Goal: Information Seeking & Learning: Learn about a topic

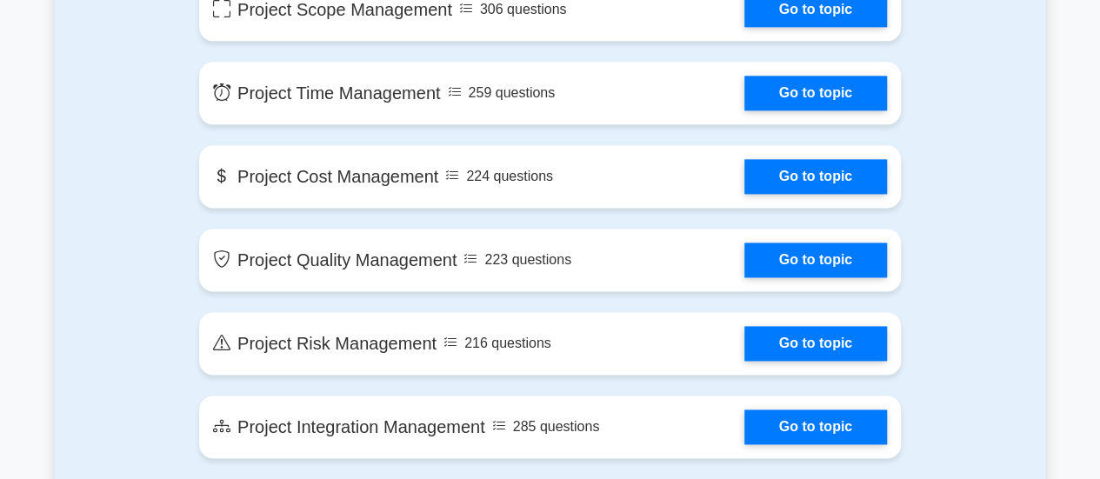
scroll to position [957, 0]
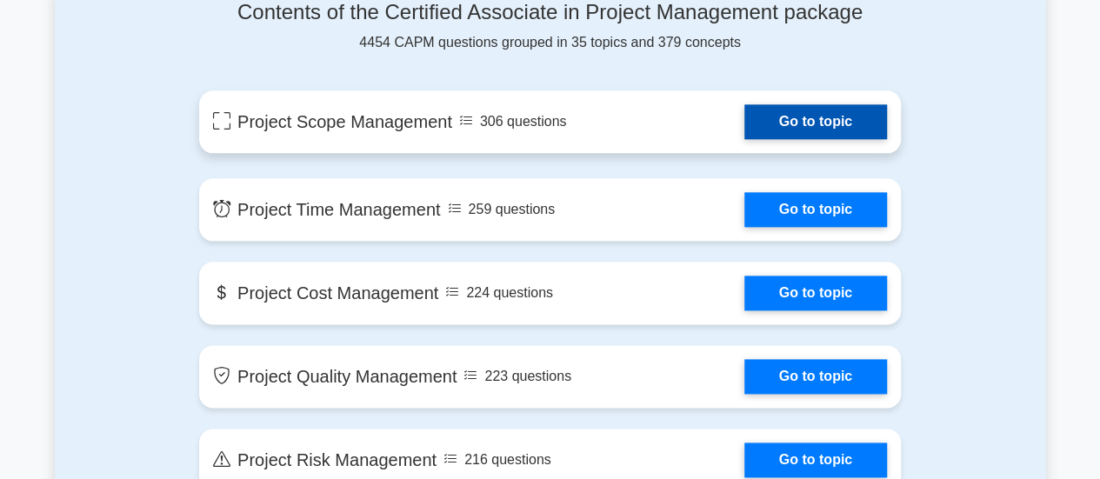
click at [873, 136] on link "Go to topic" at bounding box center [815, 121] width 143 height 35
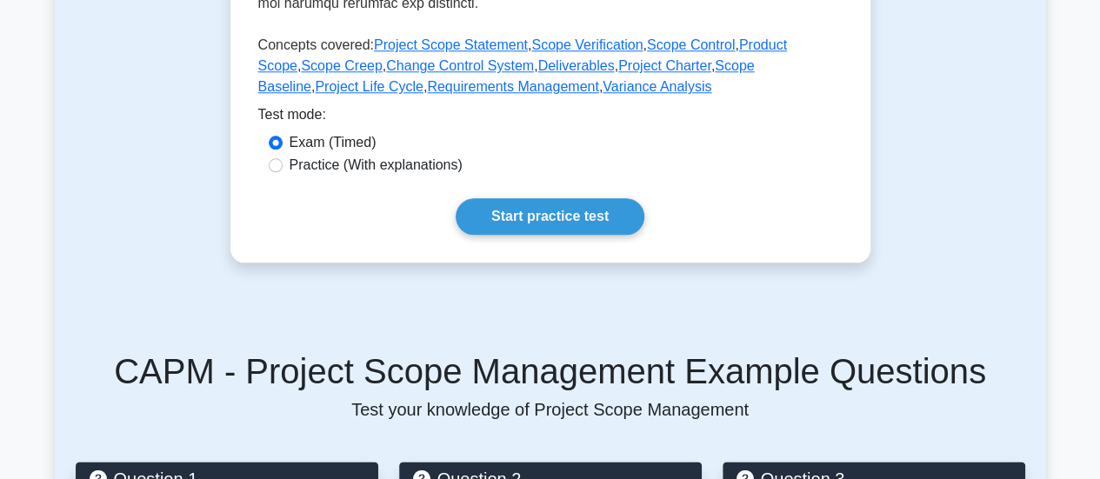
scroll to position [783, 0]
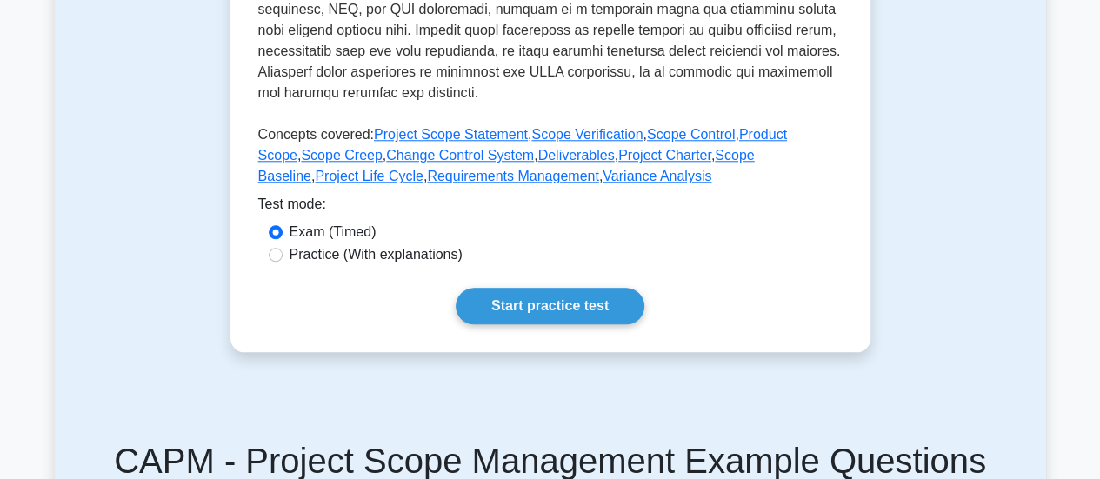
click at [312, 260] on label "Practice (With explanations)" at bounding box center [376, 254] width 173 height 21
click at [283, 260] on input "Practice (With explanations)" at bounding box center [276, 255] width 14 height 14
radio input "true"
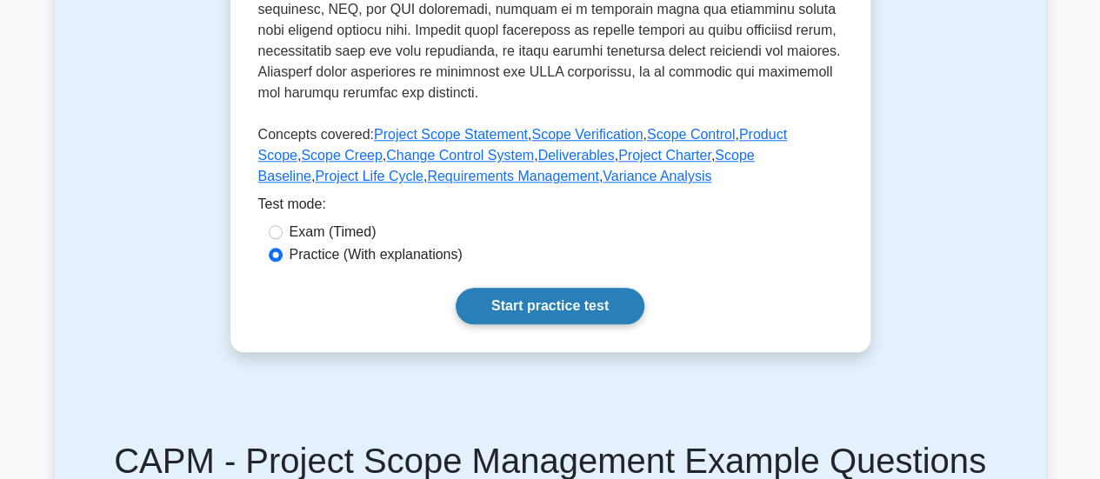
click at [577, 315] on link "Start practice test" at bounding box center [550, 306] width 189 height 37
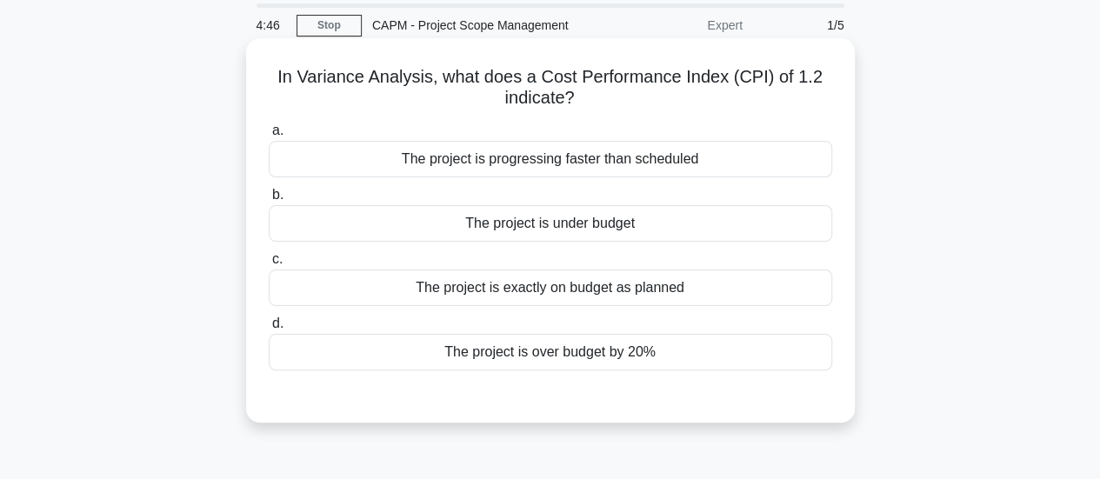
scroll to position [87, 0]
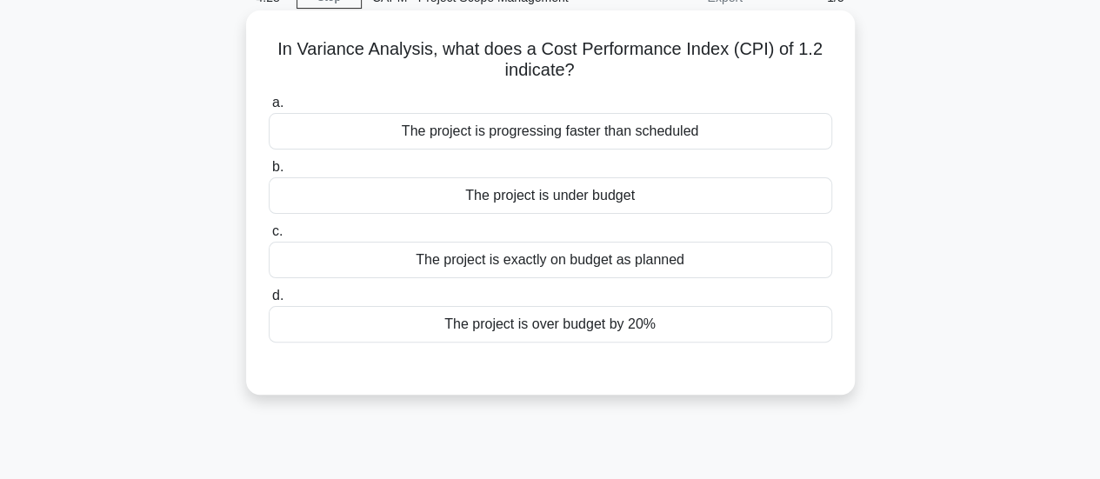
click at [553, 327] on div "The project is over budget by 20%" at bounding box center [551, 324] width 564 height 37
click at [269, 302] on input "d. The project is over budget by 20%" at bounding box center [269, 295] width 0 height 11
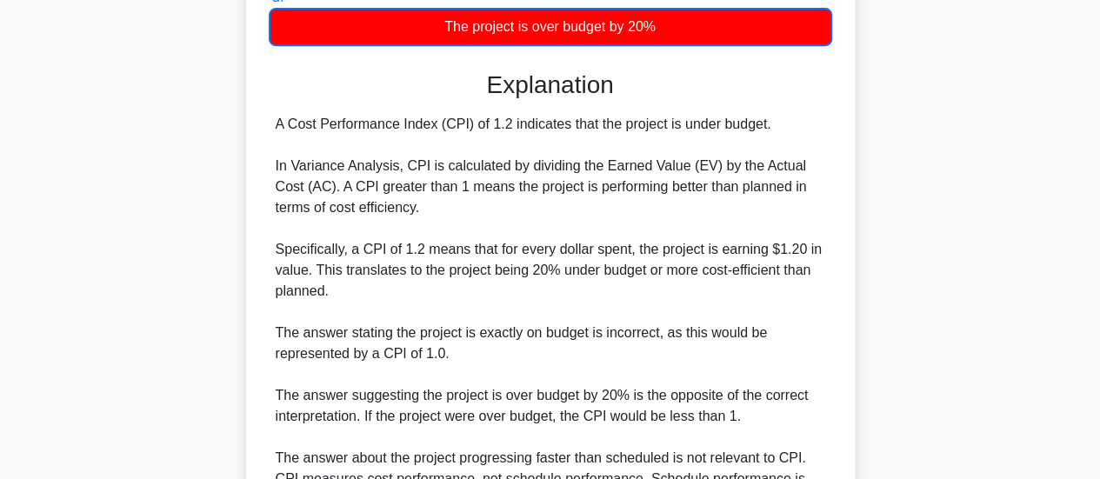
scroll to position [572, 0]
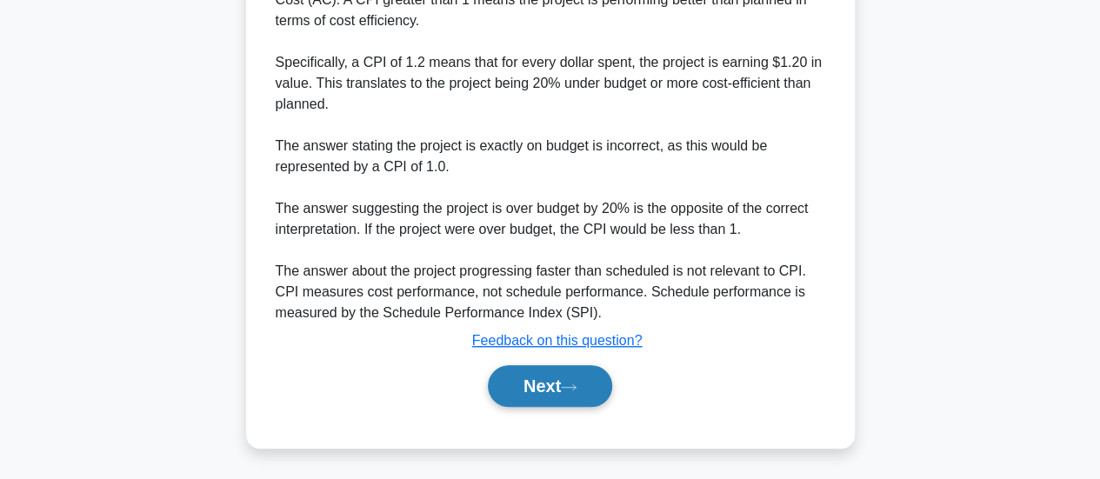
click at [548, 391] on button "Next" at bounding box center [550, 386] width 124 height 42
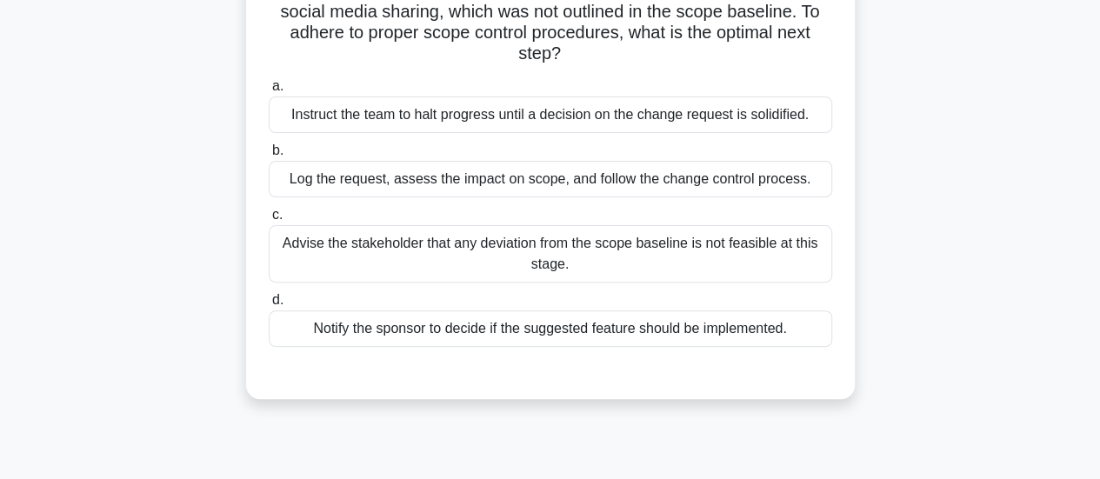
scroll to position [112, 0]
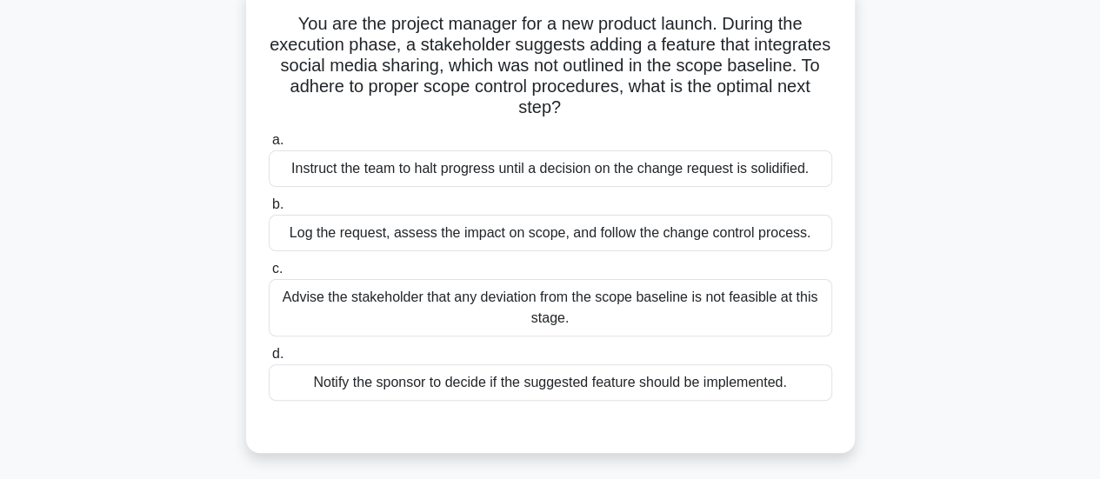
click at [494, 298] on div "Advise the stakeholder that any deviation from the scope baseline is not feasib…" at bounding box center [551, 307] width 564 height 57
click at [269, 275] on input "c. Advise the stakeholder that any deviation from the scope baseline is not fea…" at bounding box center [269, 269] width 0 height 11
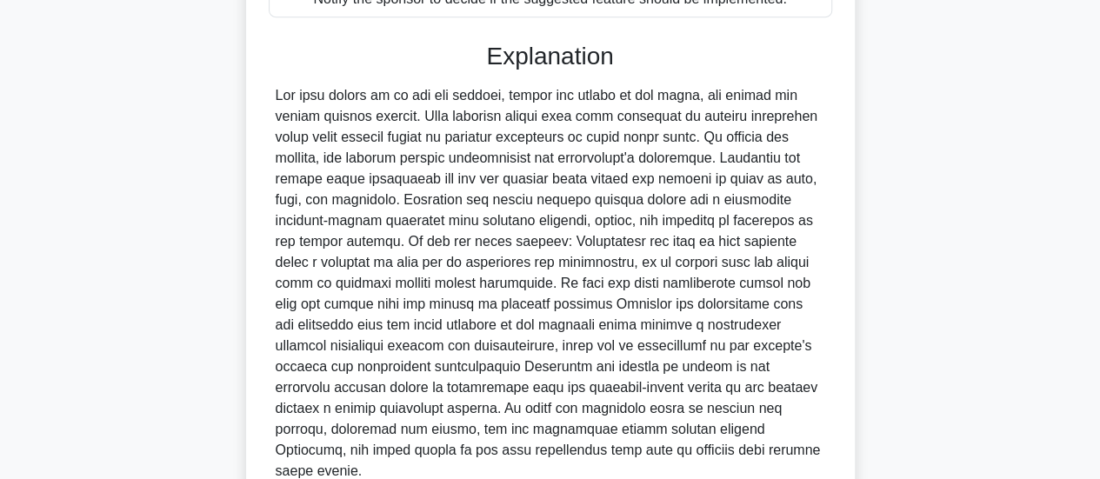
scroll to position [547, 0]
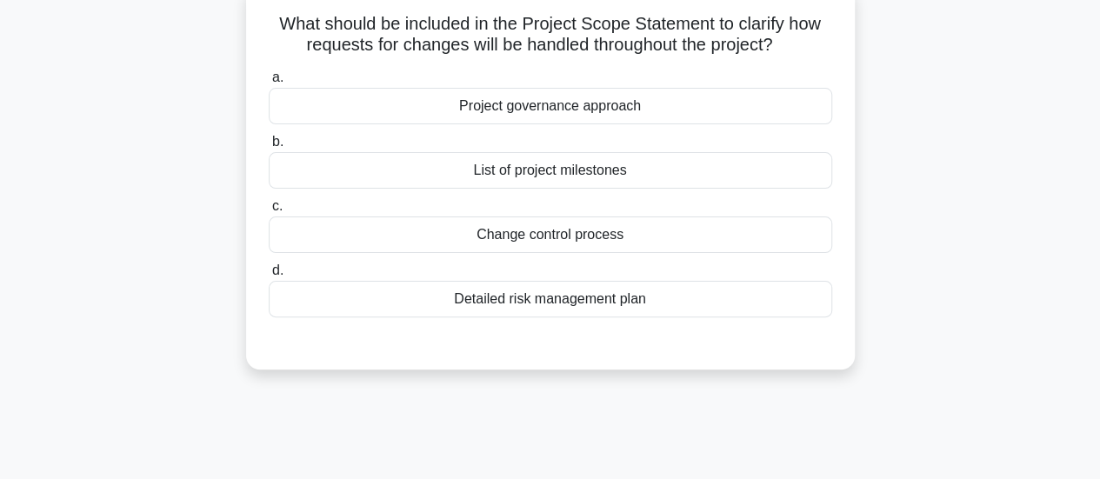
scroll to position [0, 0]
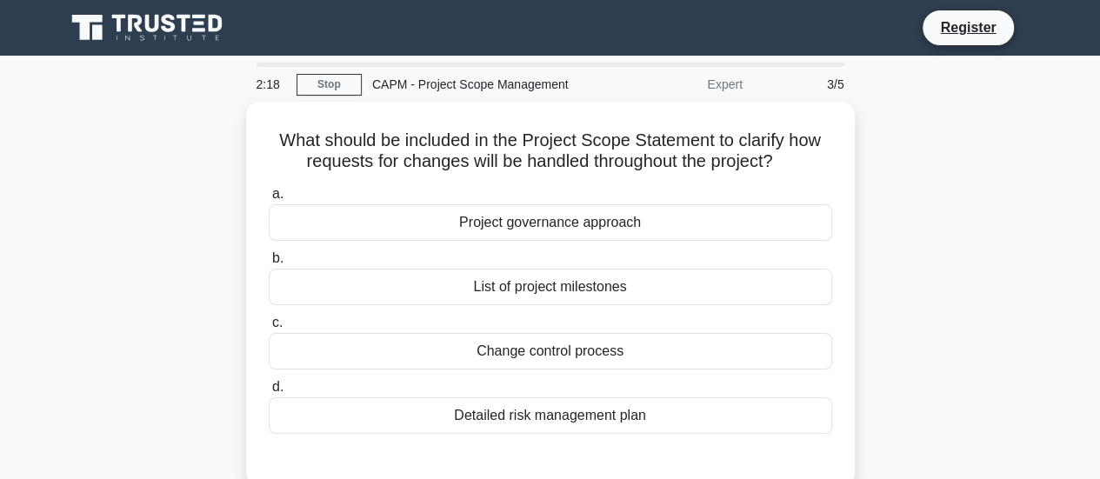
click at [477, 90] on div "CAPM - Project Scope Management" at bounding box center [481, 84] width 239 height 35
click at [175, 37] on icon at bounding box center [148, 27] width 167 height 33
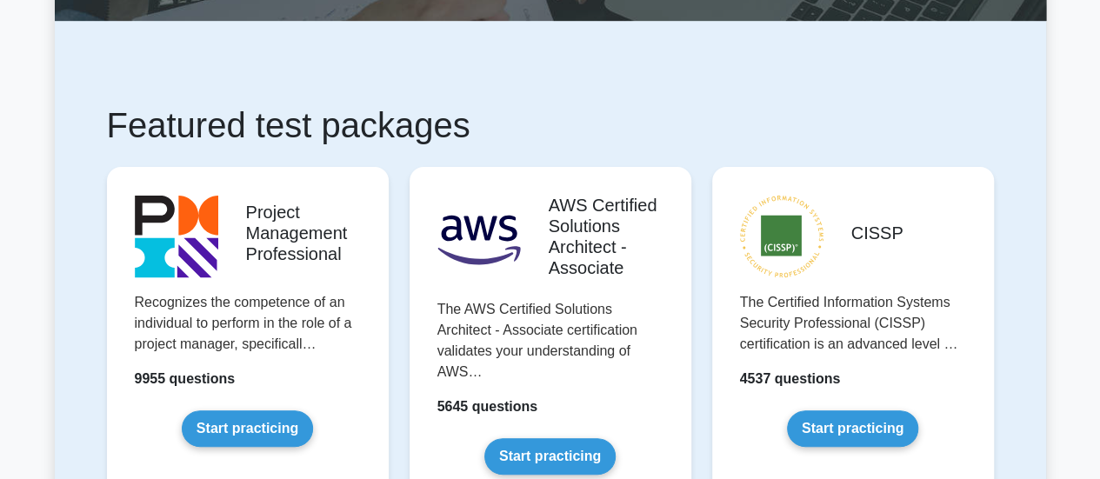
scroll to position [261, 0]
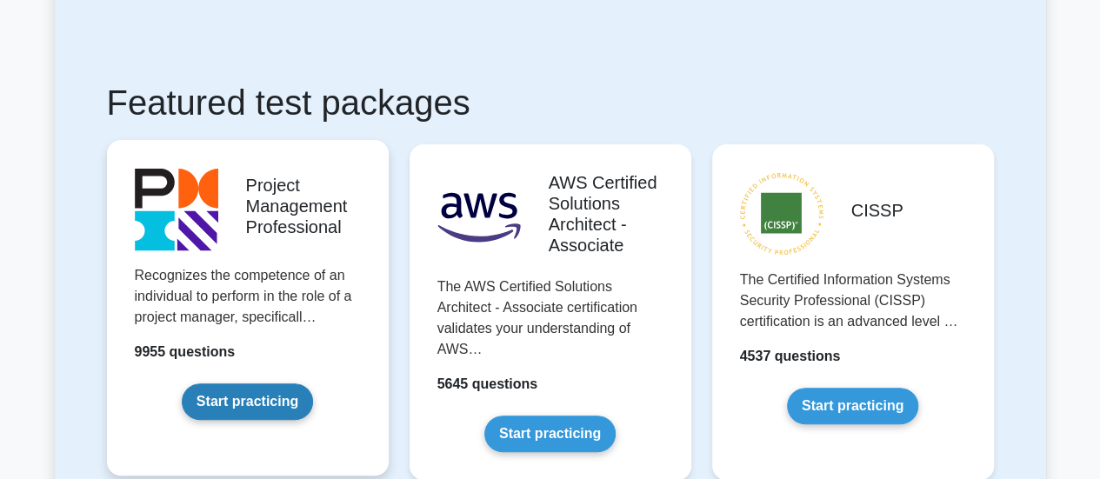
click at [238, 411] on link "Start practicing" at bounding box center [247, 402] width 131 height 37
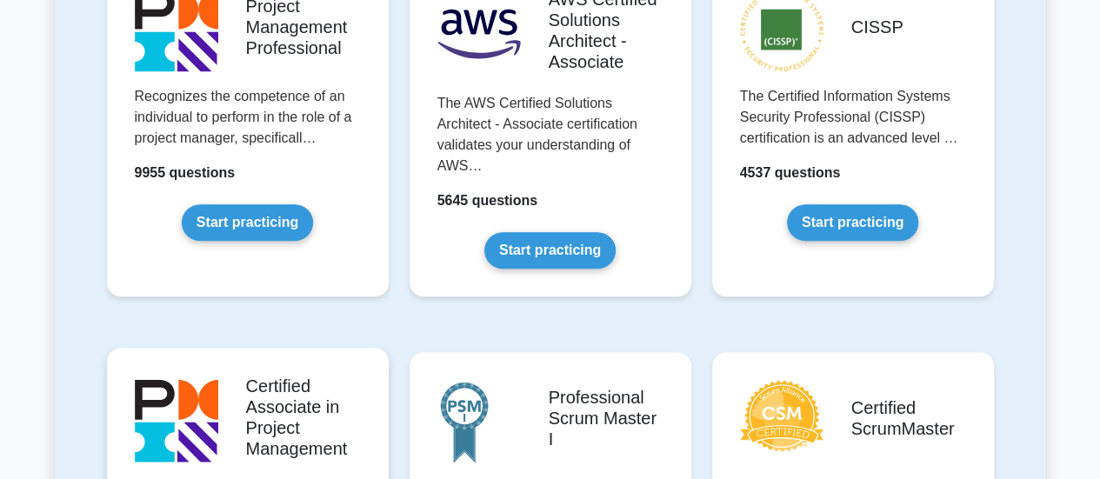
scroll to position [522, 0]
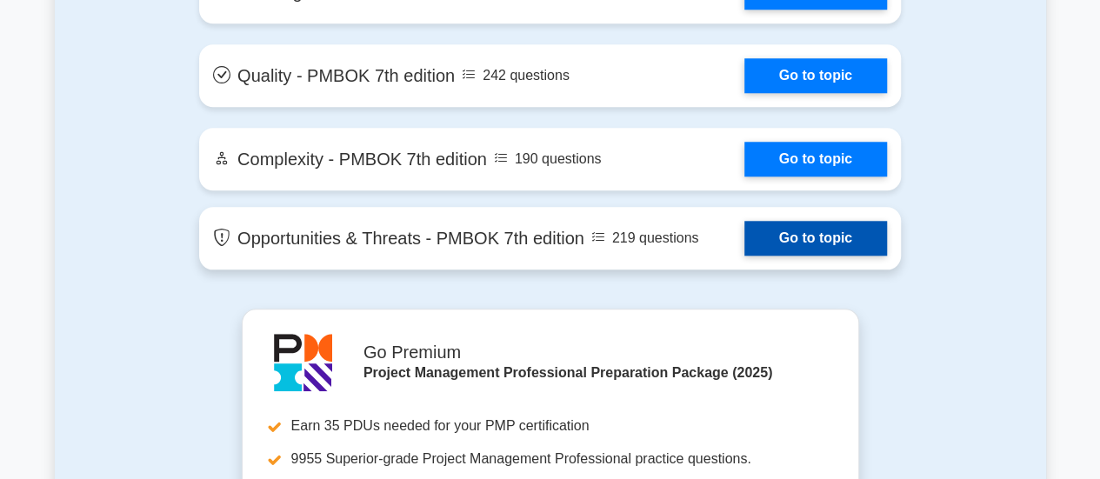
scroll to position [4523, 0]
